Goal: Task Accomplishment & Management: Use online tool/utility

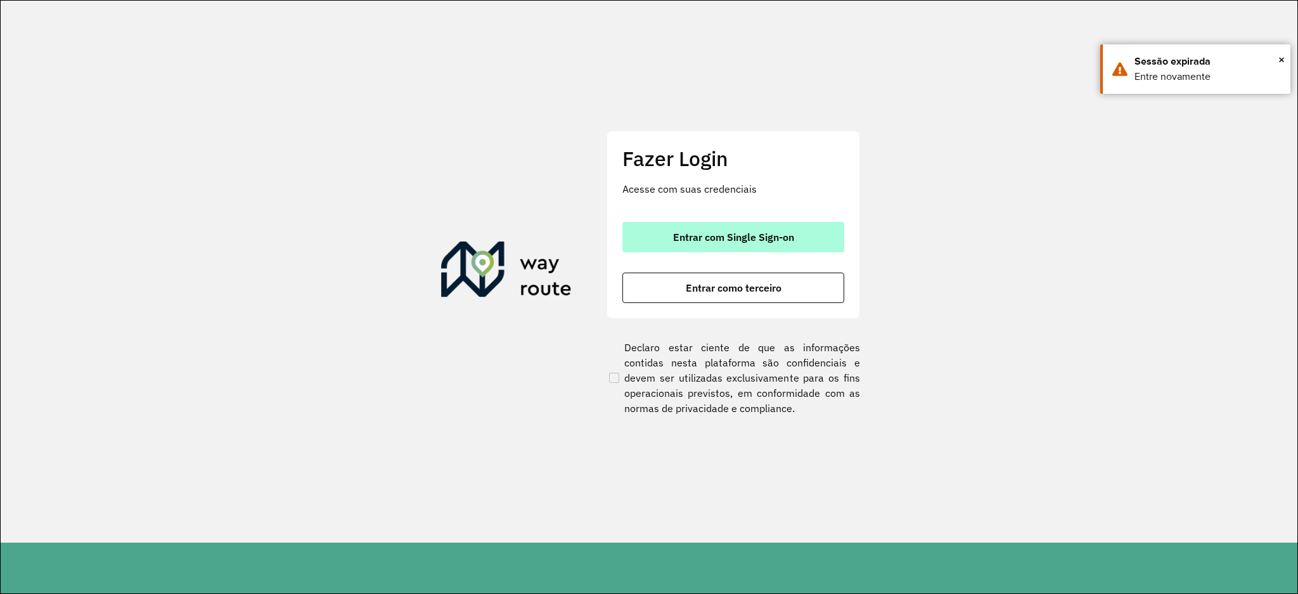
click at [744, 228] on button "Entrar com Single Sign-on" at bounding box center [734, 237] width 222 height 30
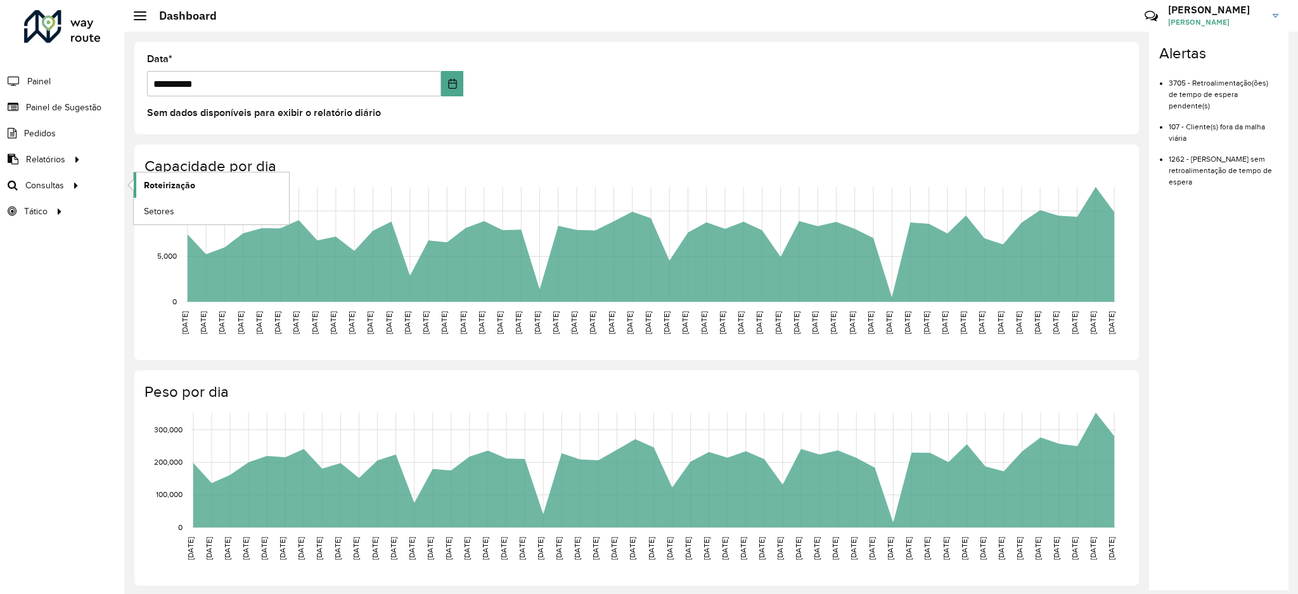
click at [176, 183] on span "Roteirização" at bounding box center [169, 185] width 51 height 13
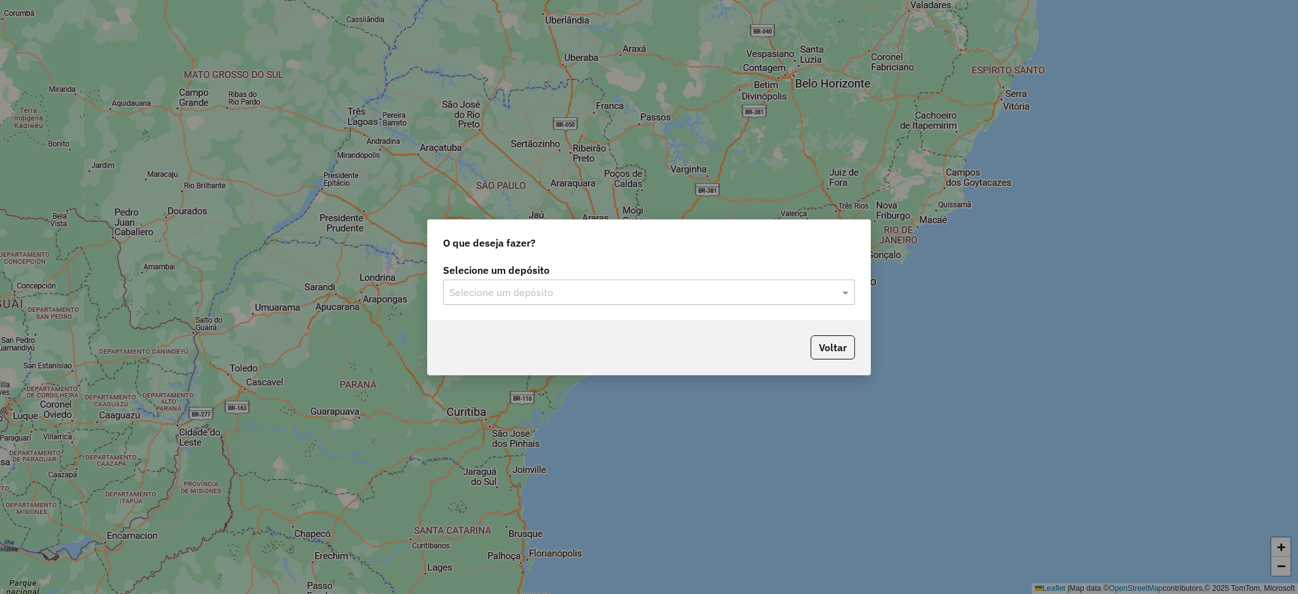
click at [560, 292] on input "text" at bounding box center [636, 292] width 374 height 15
click at [542, 333] on div "CDD [GEOGRAPHIC_DATA]" at bounding box center [649, 329] width 411 height 22
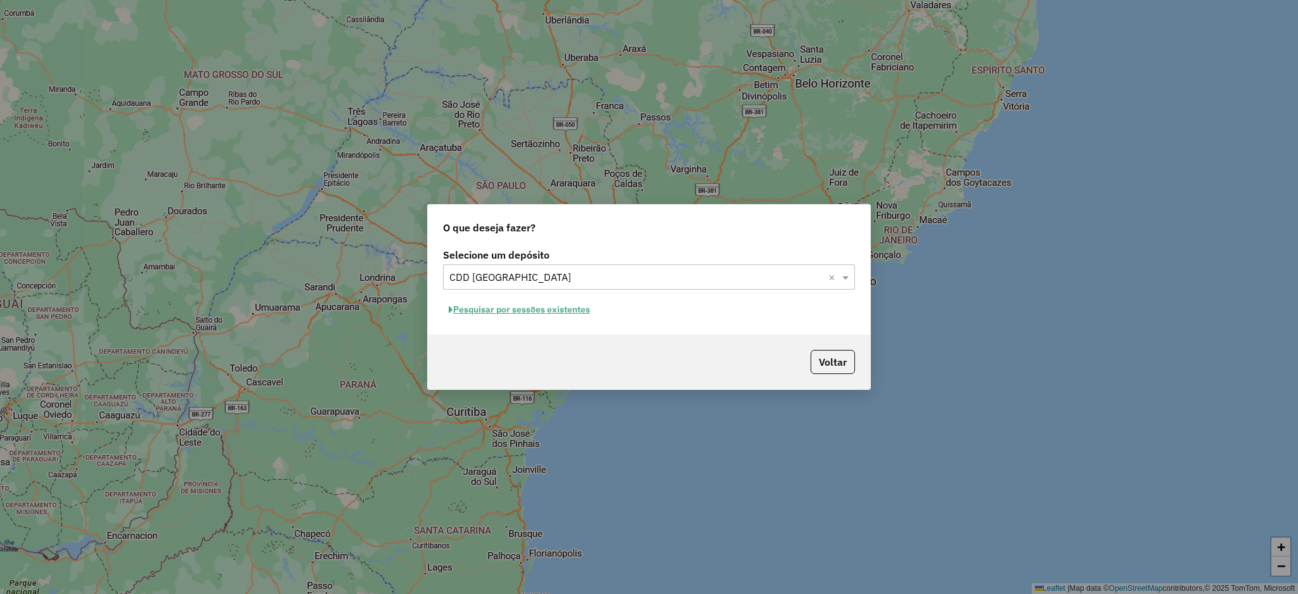
click at [482, 306] on button "Pesquisar por sessões existentes" at bounding box center [519, 310] width 153 height 20
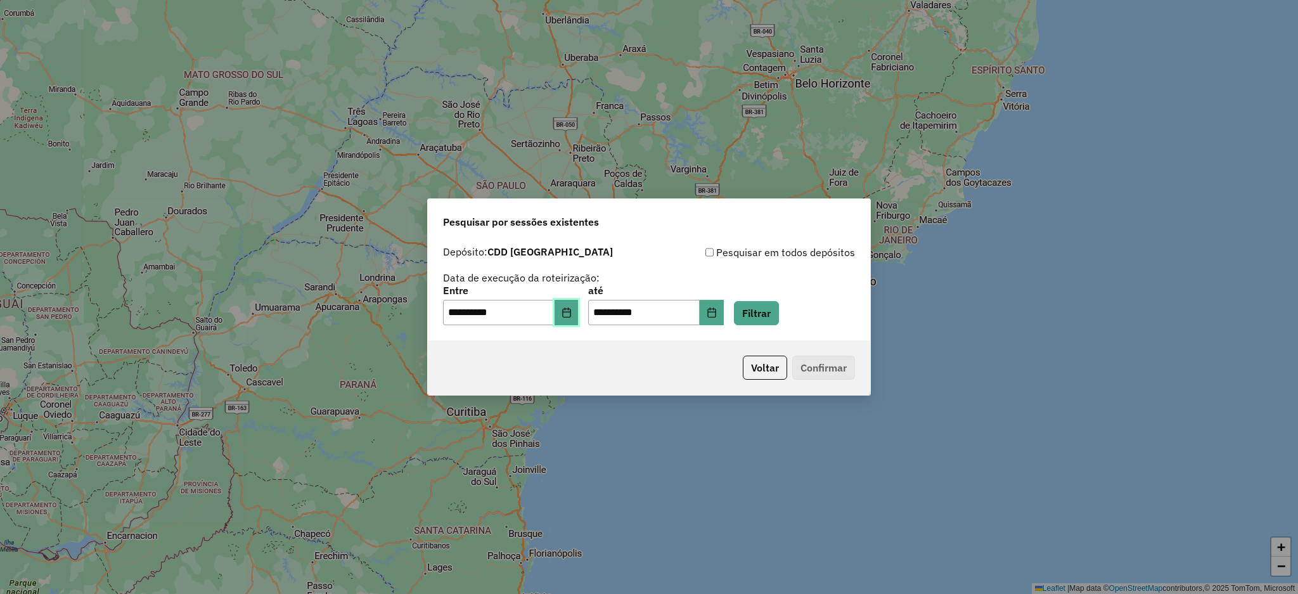
click at [572, 313] on icon "Choose Date" at bounding box center [567, 312] width 10 height 10
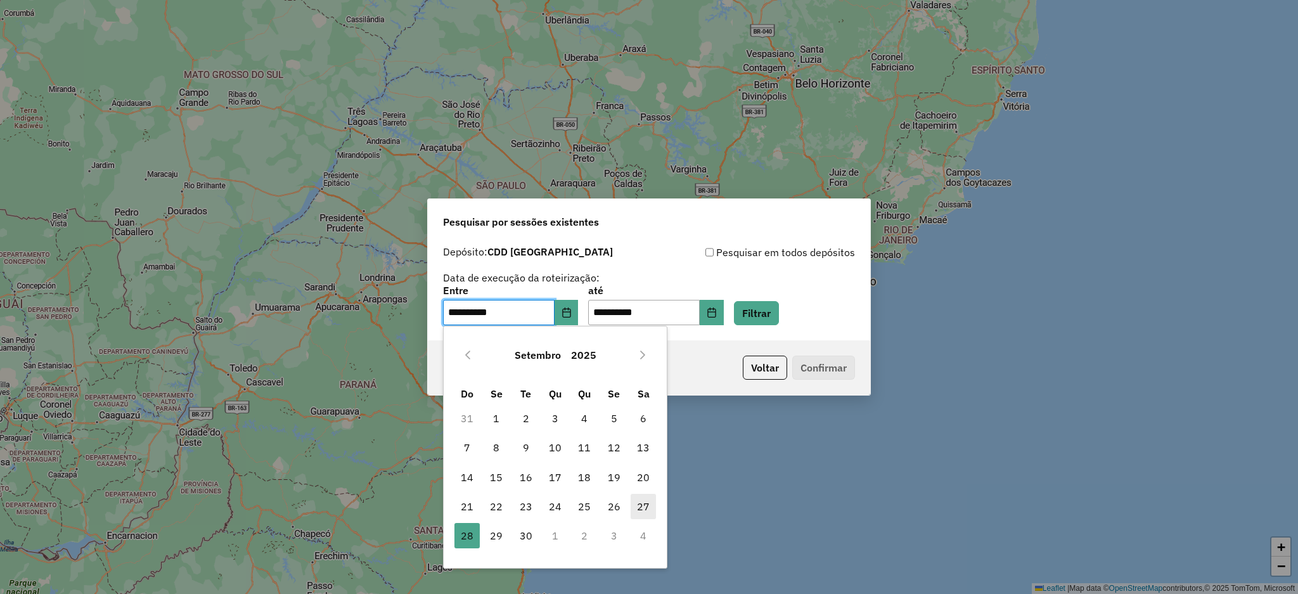
click at [640, 515] on span "27" at bounding box center [643, 506] width 25 height 25
type input "**********"
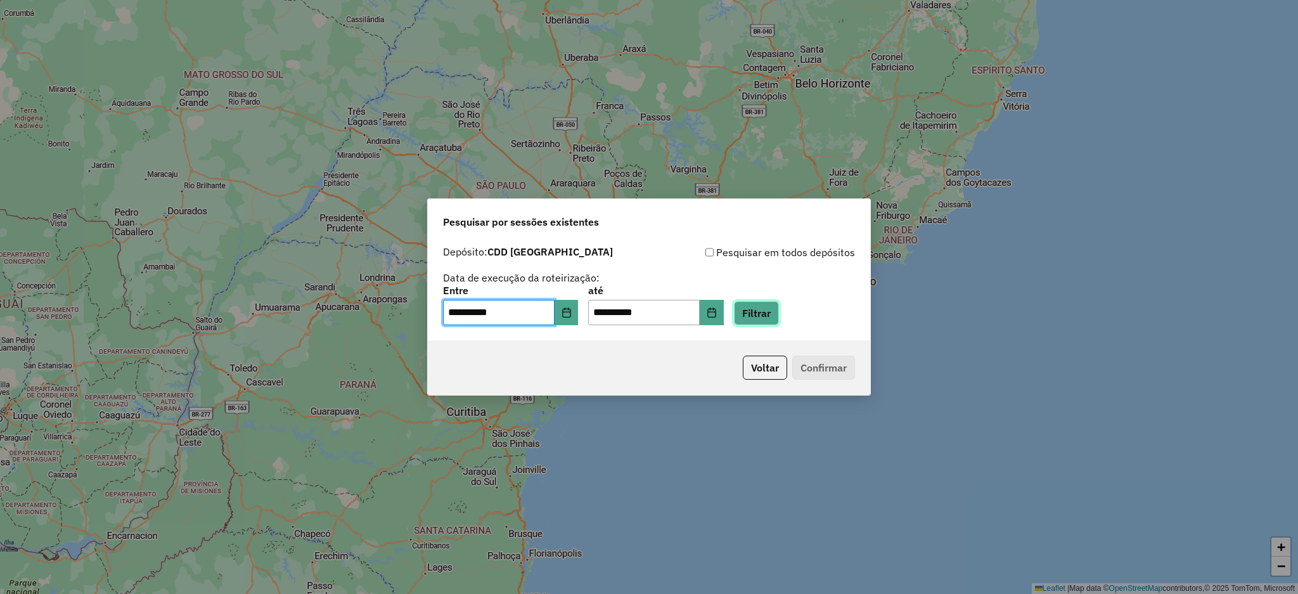
click at [779, 307] on button "Filtrar" at bounding box center [756, 313] width 45 height 24
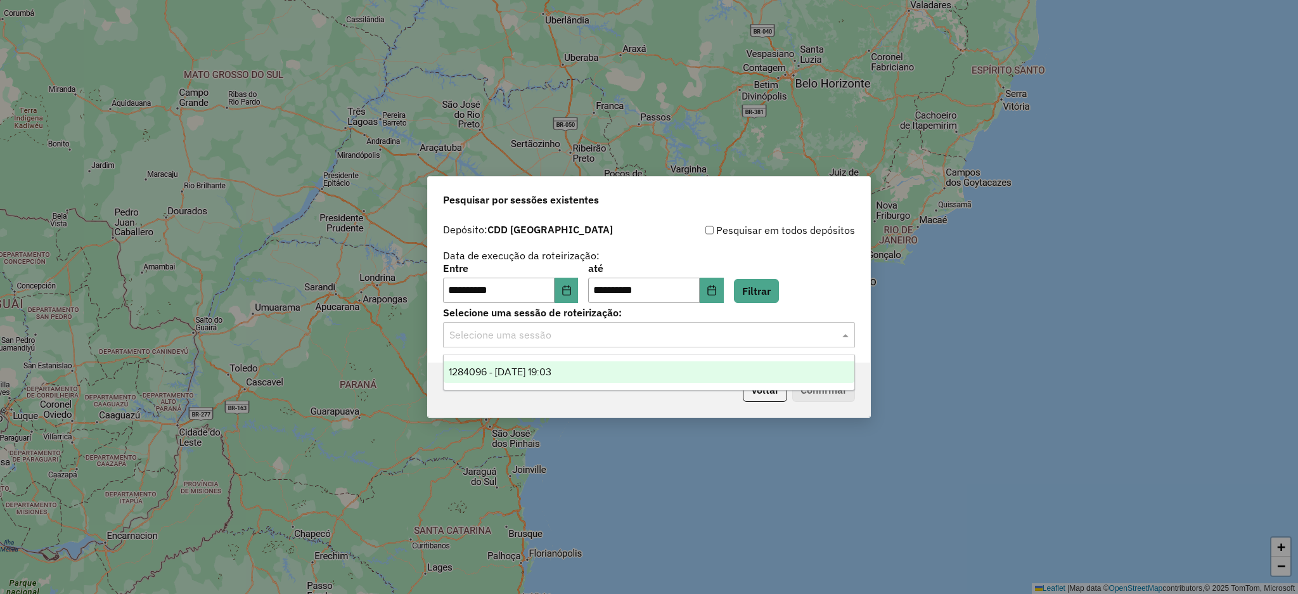
click at [655, 330] on input "text" at bounding box center [636, 335] width 374 height 15
drag, startPoint x: 577, startPoint y: 364, endPoint x: 690, endPoint y: 373, distance: 113.2
click at [582, 366] on div "1284096 - 27/09/2025 19:03" at bounding box center [649, 372] width 411 height 22
click at [805, 392] on button "Confirmar" at bounding box center [823, 390] width 63 height 24
click at [571, 294] on icon "Choose Date" at bounding box center [566, 290] width 8 height 10
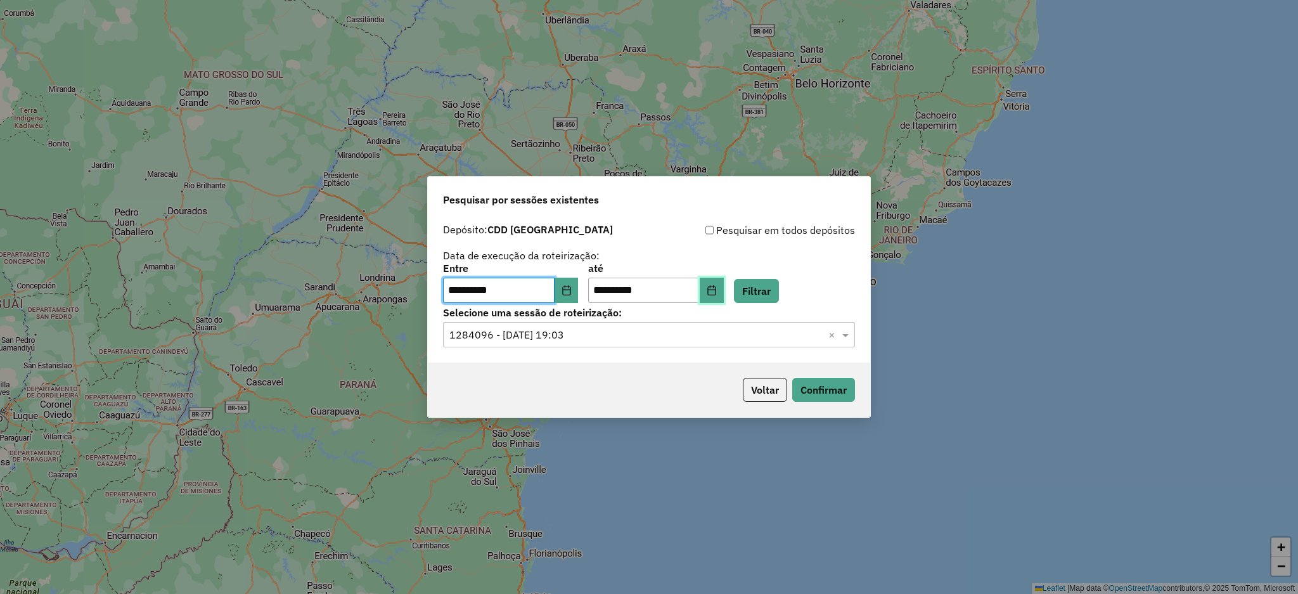
click at [724, 290] on button "Choose Date" at bounding box center [712, 290] width 24 height 25
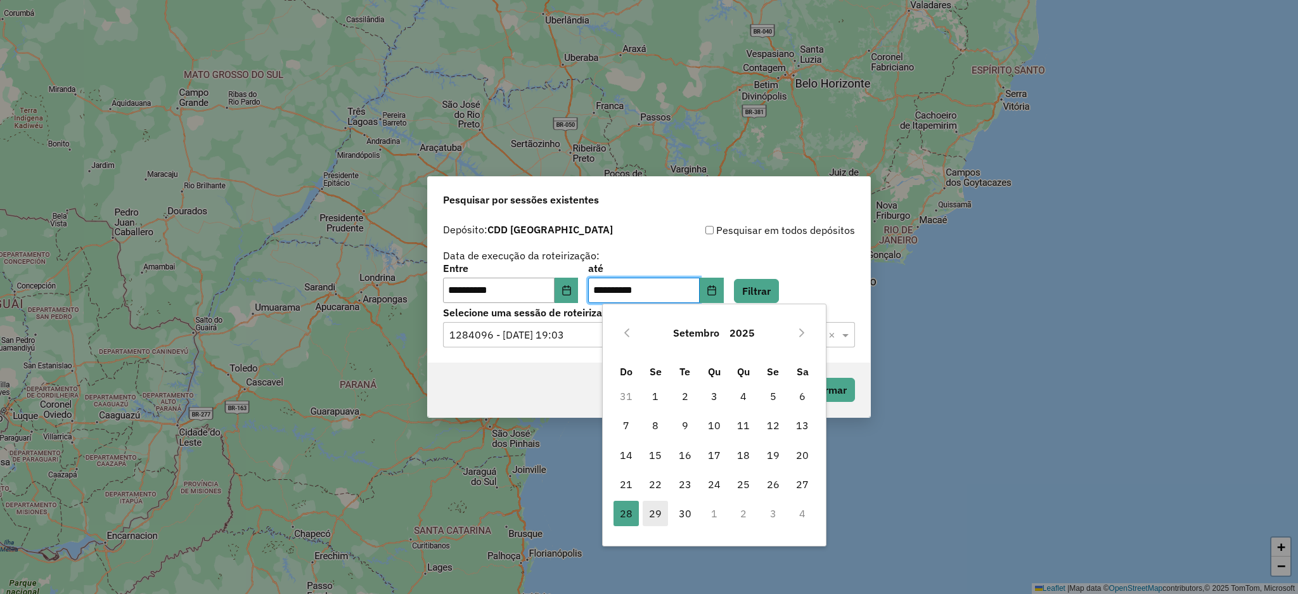
click at [660, 514] on span "29" at bounding box center [655, 513] width 25 height 25
type input "**********"
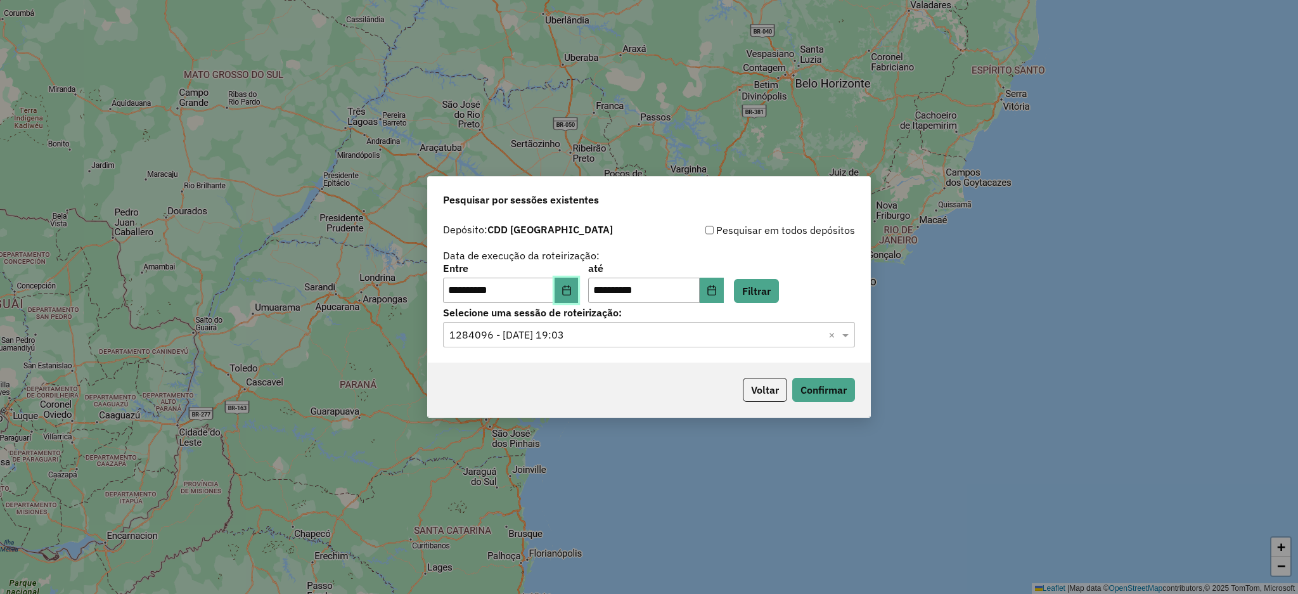
click at [572, 288] on icon "Choose Date" at bounding box center [567, 290] width 10 height 10
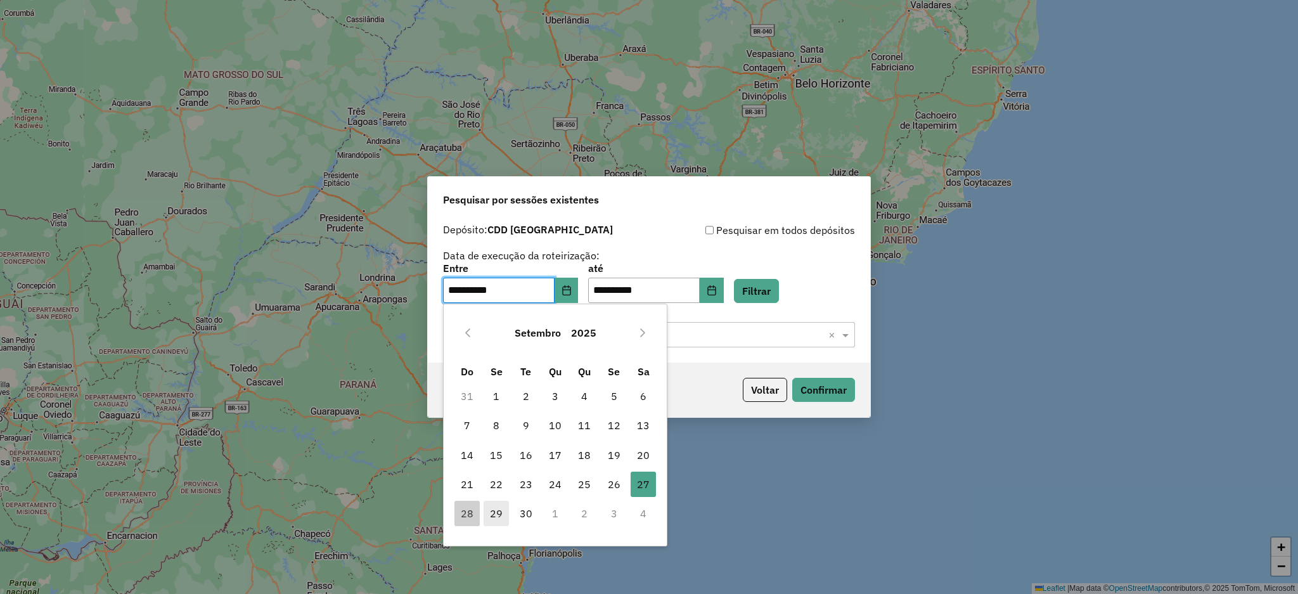
click at [504, 506] on span "29" at bounding box center [496, 513] width 25 height 25
type input "**********"
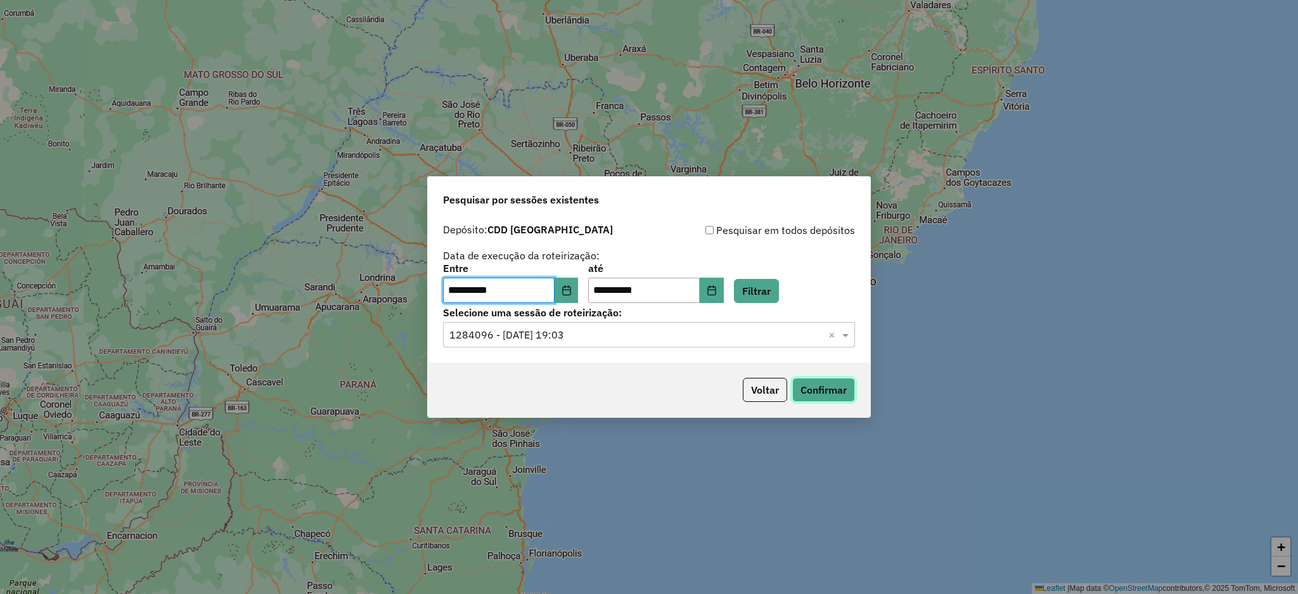
click at [805, 394] on button "Confirmar" at bounding box center [823, 390] width 63 height 24
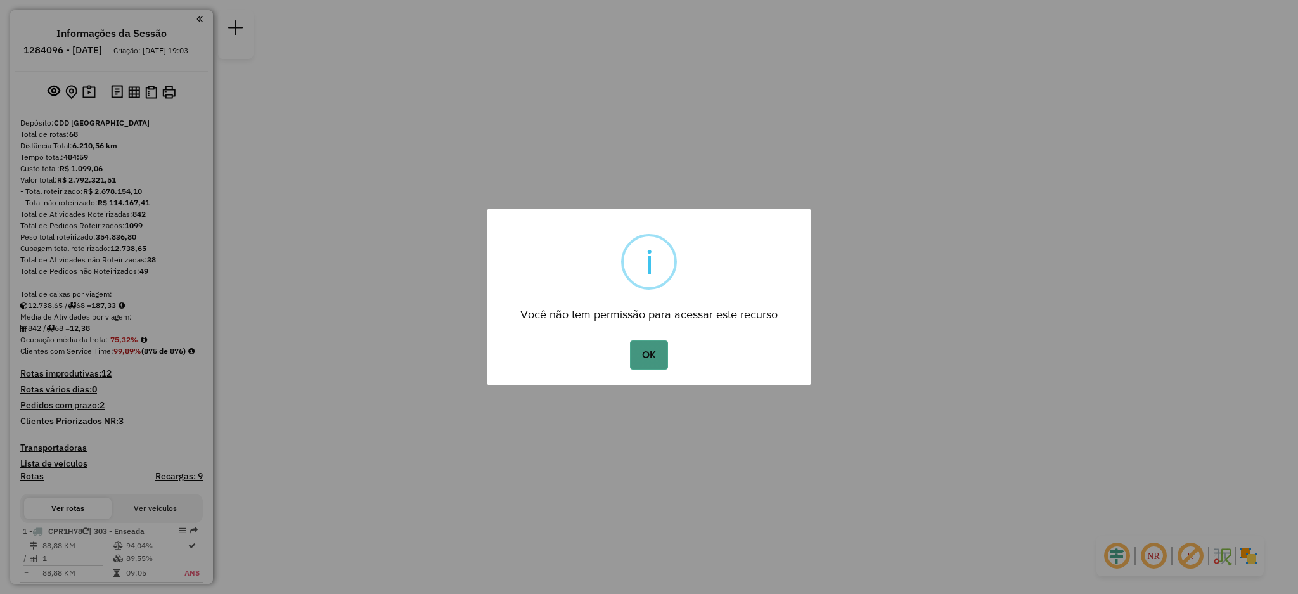
click at [637, 358] on button "OK" at bounding box center [648, 354] width 37 height 29
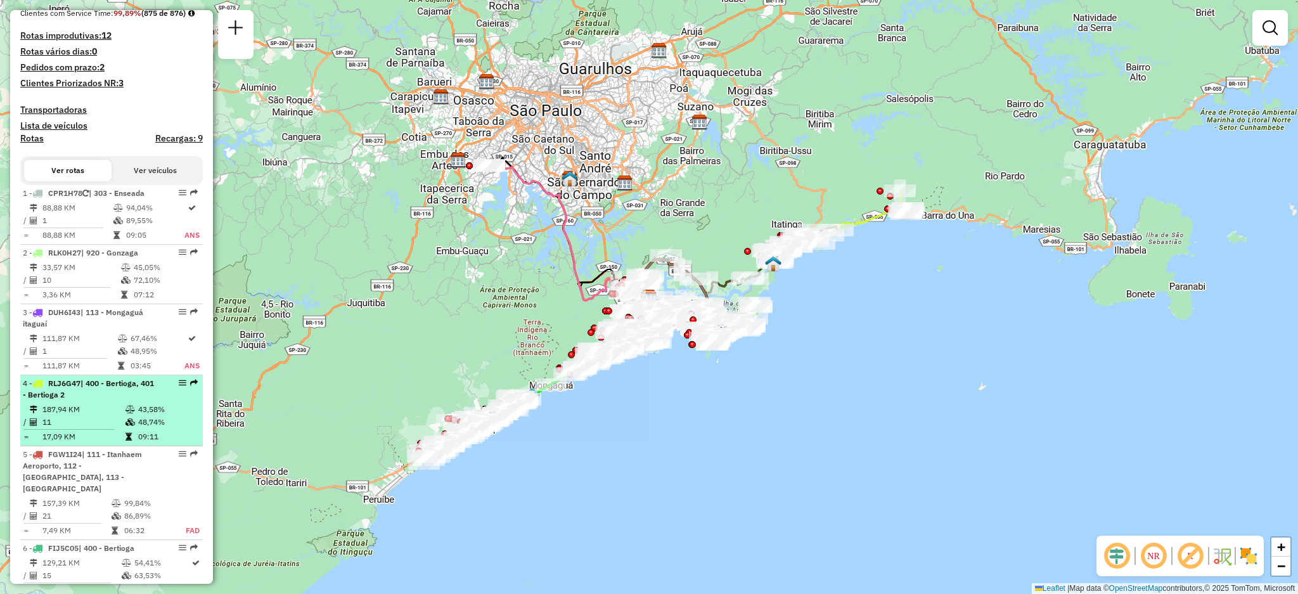
scroll to position [507, 0]
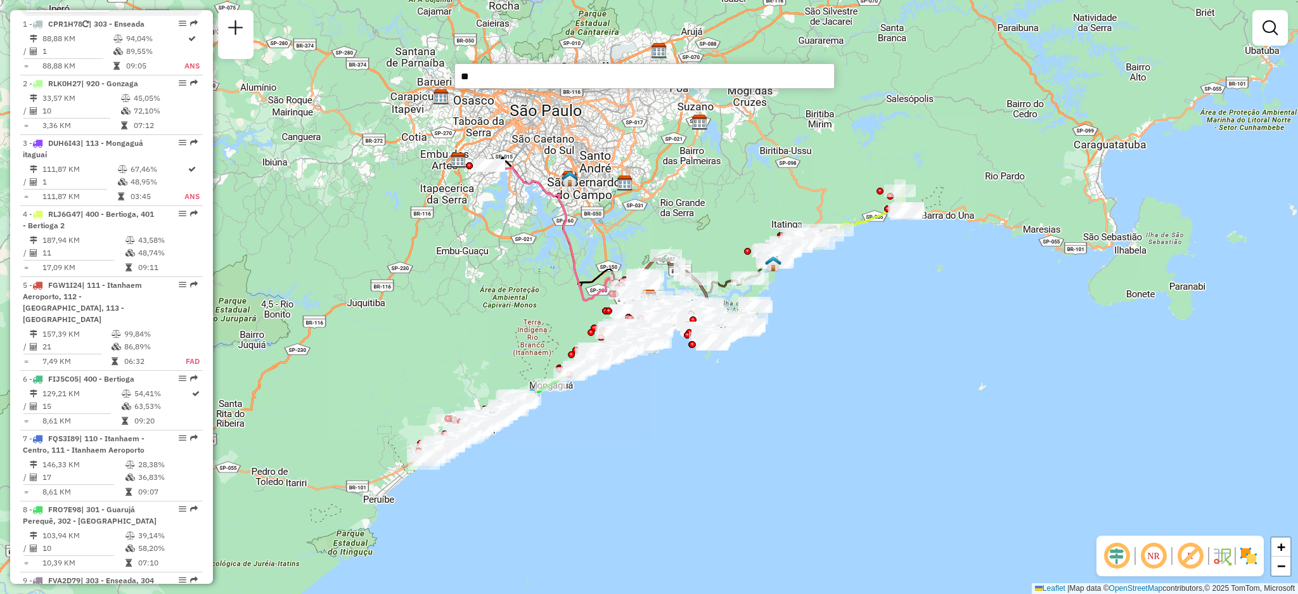
type input "***"
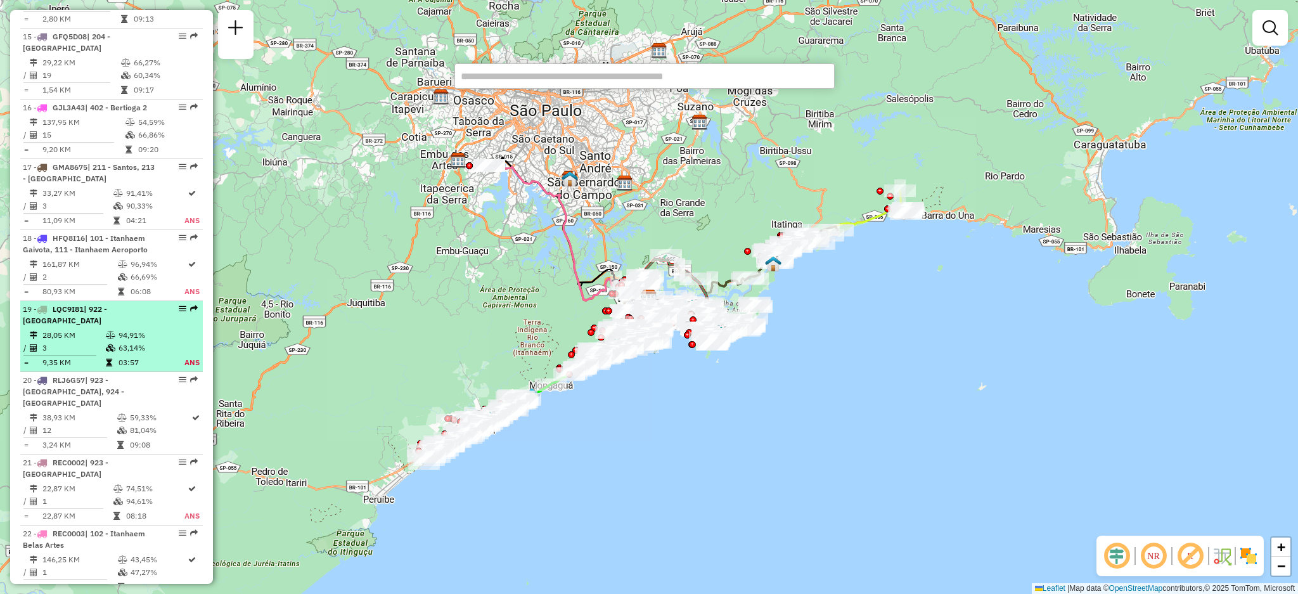
select select "**********"
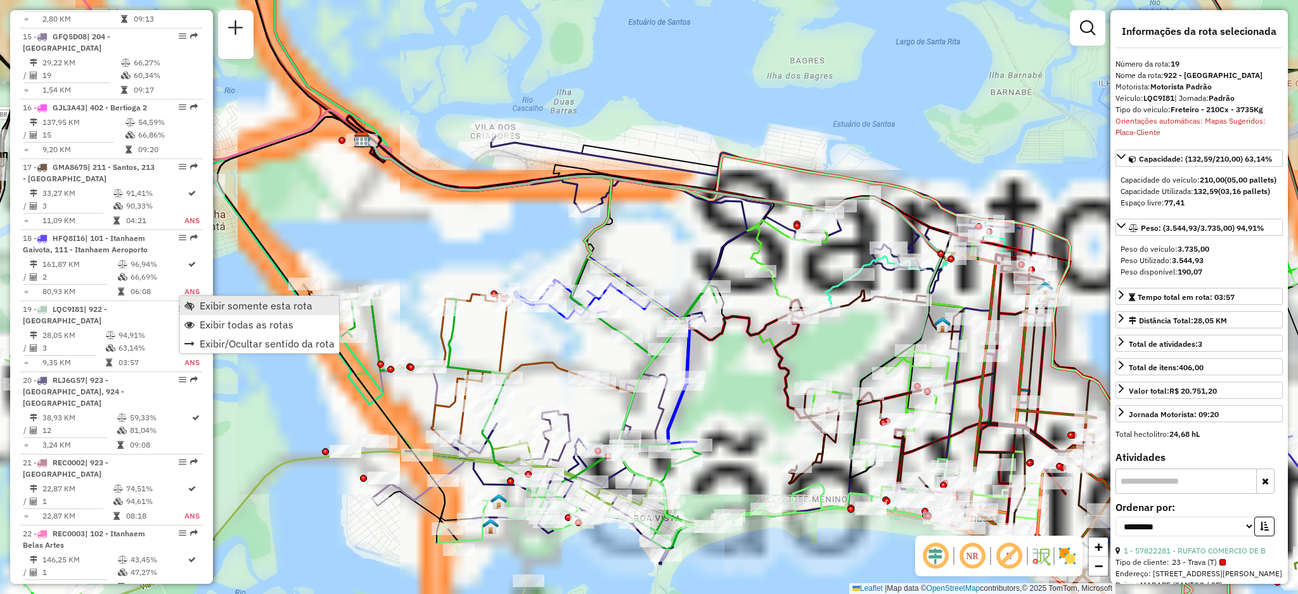
click at [193, 310] on span "Exibir somente esta rota" at bounding box center [189, 305] width 10 height 10
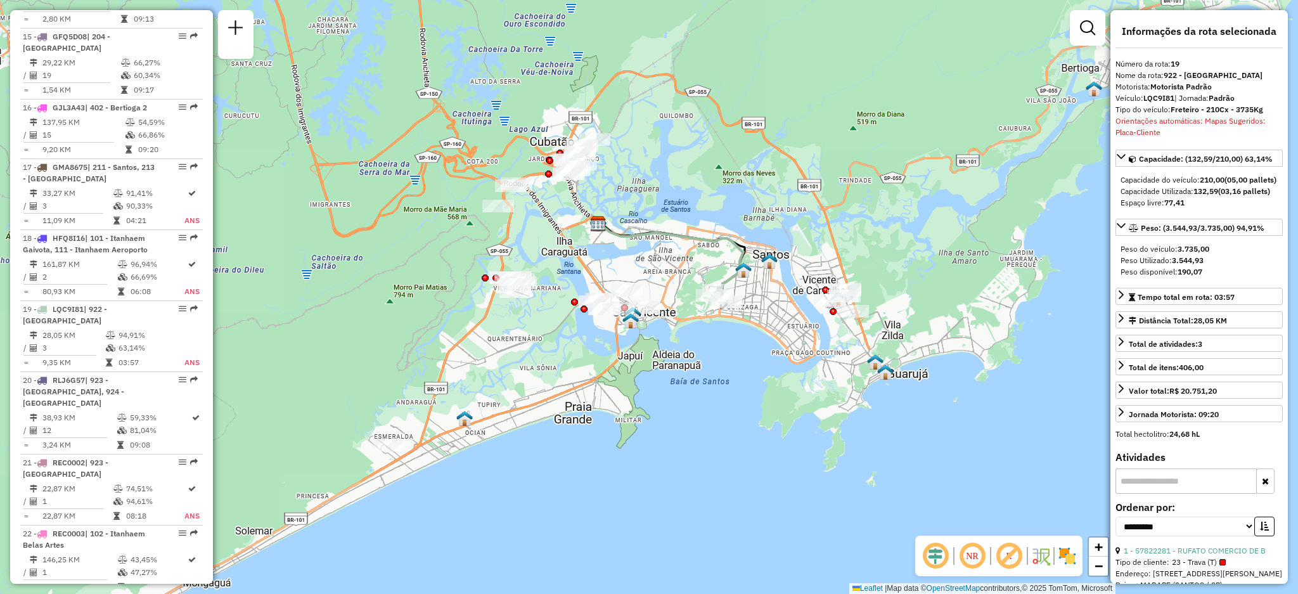
drag, startPoint x: 602, startPoint y: 246, endPoint x: 653, endPoint y: 240, distance: 51.7
click at [653, 240] on icon at bounding box center [671, 256] width 146 height 67
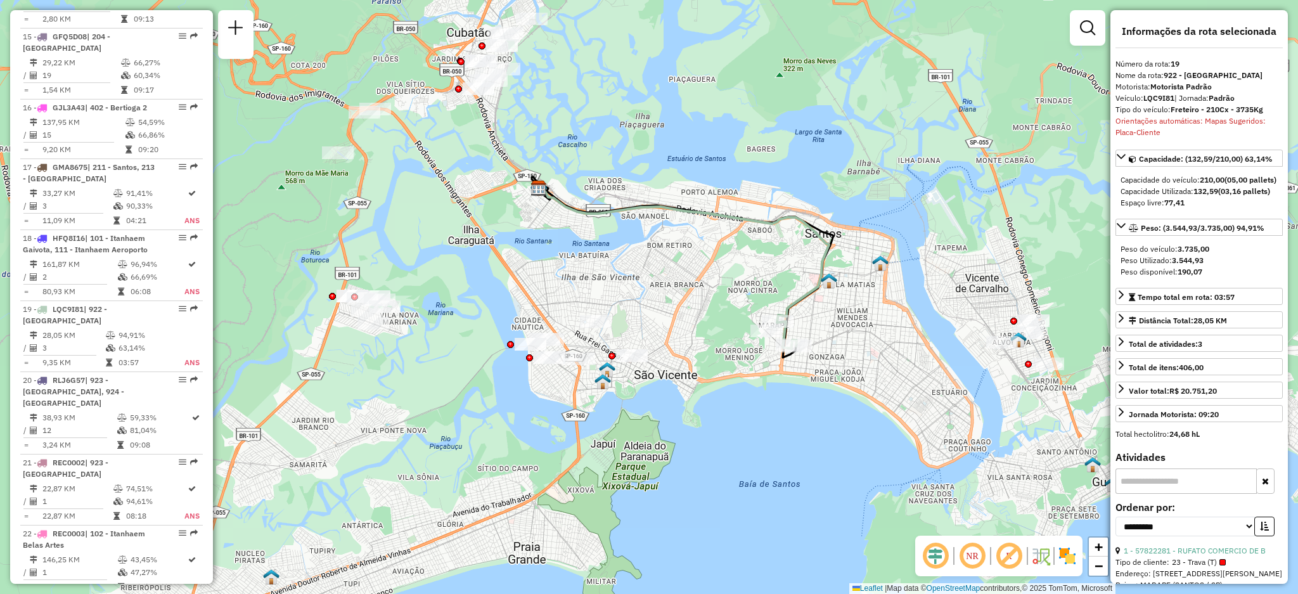
drag, startPoint x: 619, startPoint y: 271, endPoint x: 678, endPoint y: 262, distance: 60.2
click at [678, 262] on div "Janela de atendimento Grade de atendimento Capacidade Transportadoras Veículos …" at bounding box center [649, 297] width 1298 height 594
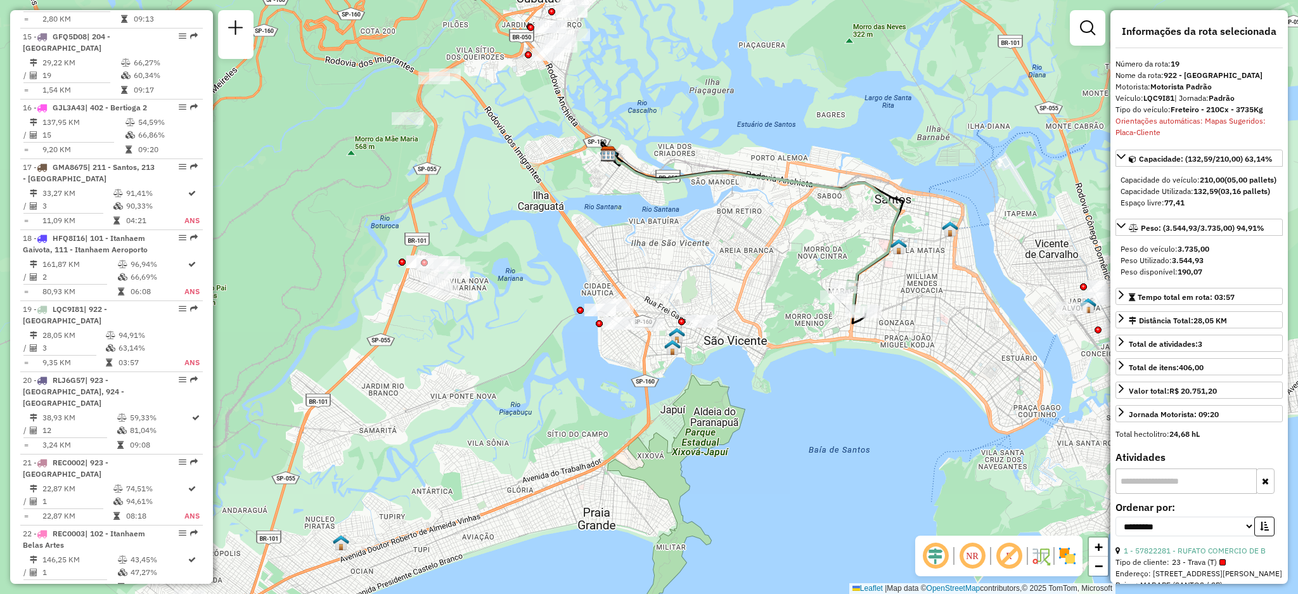
drag, startPoint x: 427, startPoint y: 308, endPoint x: 486, endPoint y: 277, distance: 66.6
click at [486, 277] on div "Janela de atendimento Grade de atendimento Capacidade Transportadoras Veículos …" at bounding box center [649, 297] width 1298 height 594
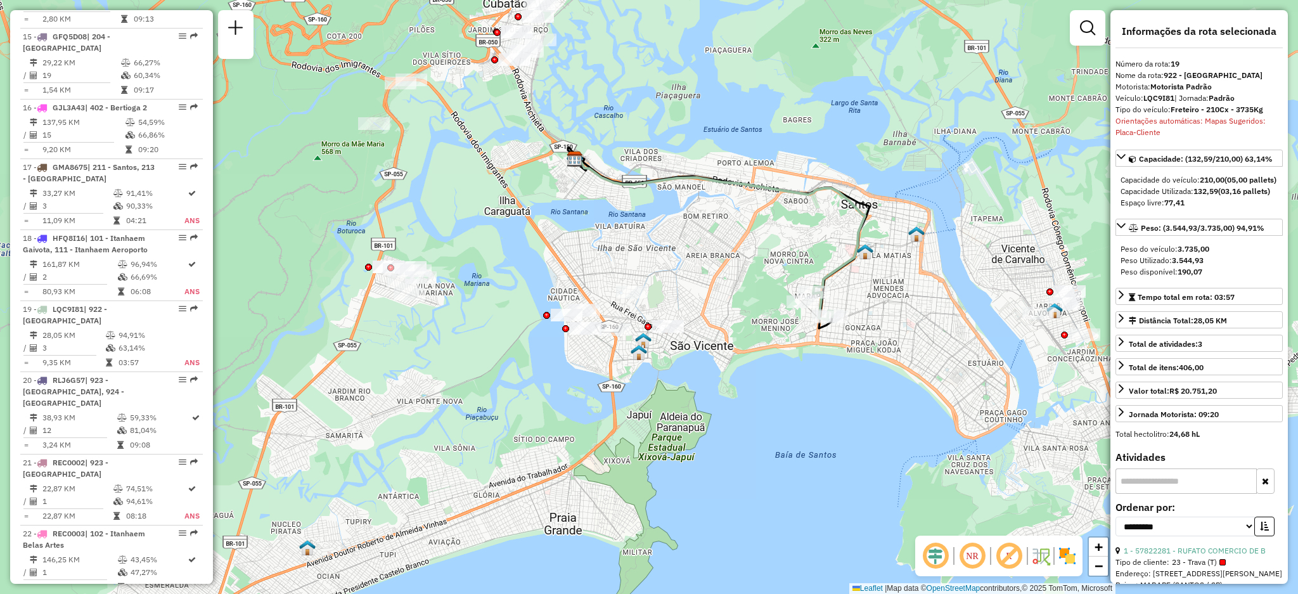
drag, startPoint x: 678, startPoint y: 238, endPoint x: 605, endPoint y: 249, distance: 73.7
click at [606, 249] on div "Janela de atendimento Grade de atendimento Capacidade Transportadoras Veículos …" at bounding box center [649, 297] width 1298 height 594
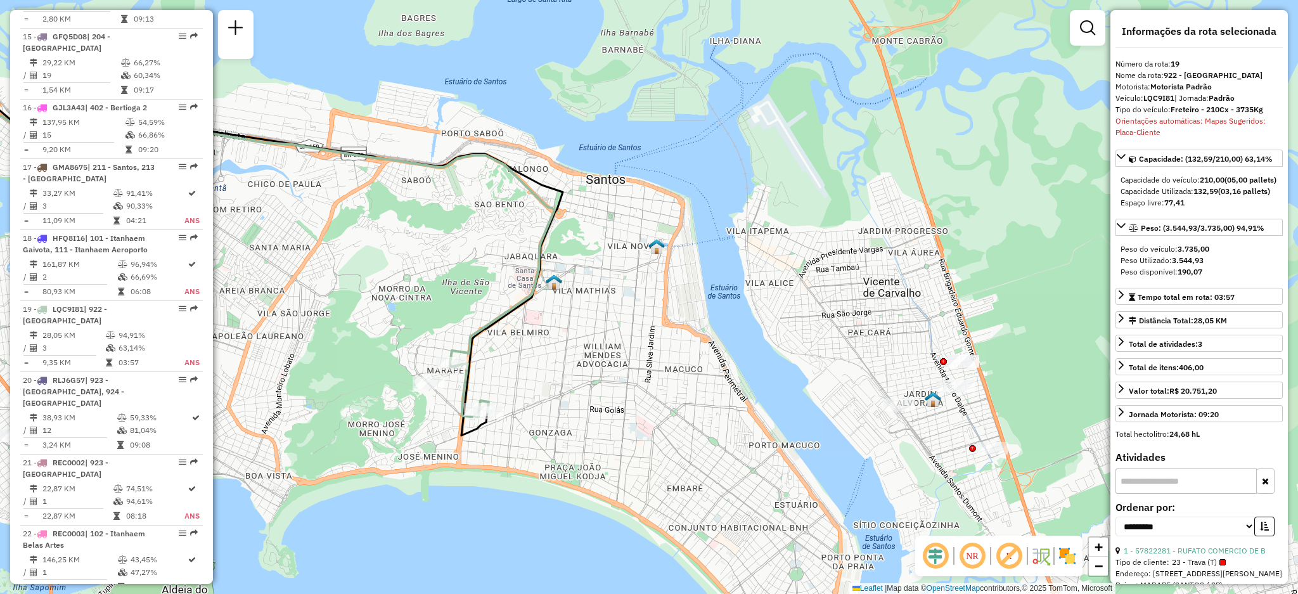
drag, startPoint x: 633, startPoint y: 259, endPoint x: 723, endPoint y: 227, distance: 96.2
click at [722, 227] on div "Janela de atendimento Grade de atendimento Capacidade Transportadoras Veículos …" at bounding box center [649, 297] width 1298 height 594
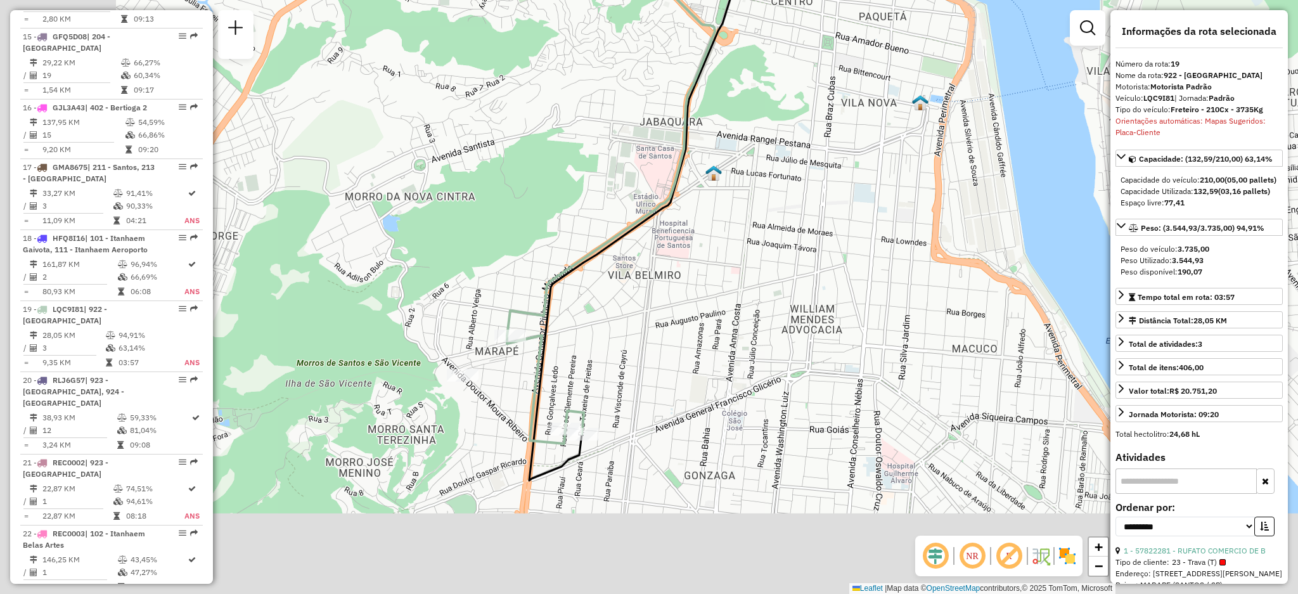
drag, startPoint x: 404, startPoint y: 221, endPoint x: 494, endPoint y: 165, distance: 105.4
click at [494, 165] on div "Janela de atendimento Grade de atendimento Capacidade Transportadoras Veículos …" at bounding box center [649, 297] width 1298 height 594
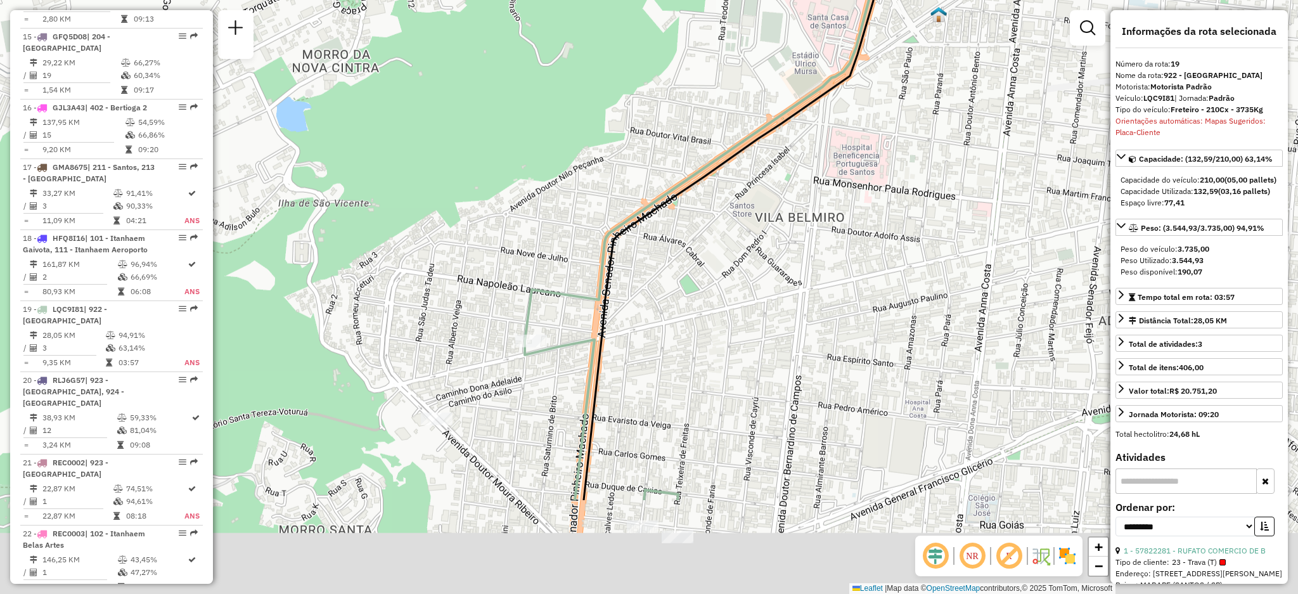
drag, startPoint x: 487, startPoint y: 255, endPoint x: 486, endPoint y: 98, distance: 157.2
click at [486, 98] on div "Janela de atendimento Grade de atendimento Capacidade Transportadoras Veículos …" at bounding box center [649, 297] width 1298 height 594
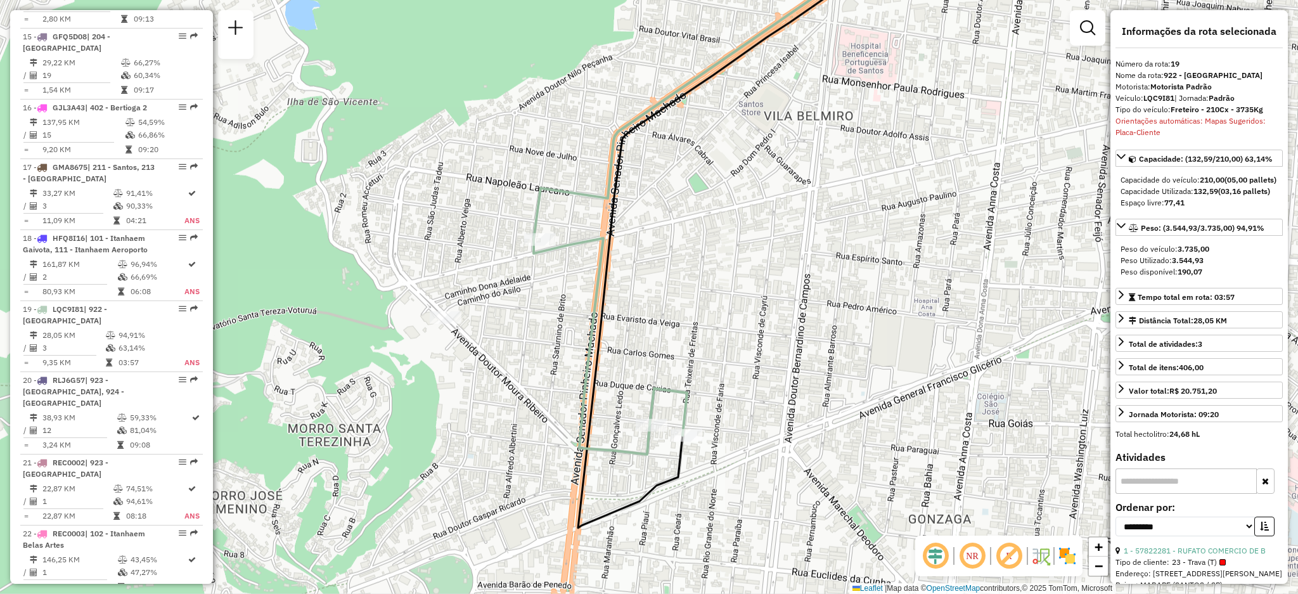
drag, startPoint x: 478, startPoint y: 232, endPoint x: 487, endPoint y: 92, distance: 140.4
click at [487, 92] on div "Janela de atendimento Grade de atendimento Capacidade Transportadoras Veículos …" at bounding box center [649, 297] width 1298 height 594
